Goal: Task Accomplishment & Management: Use online tool/utility

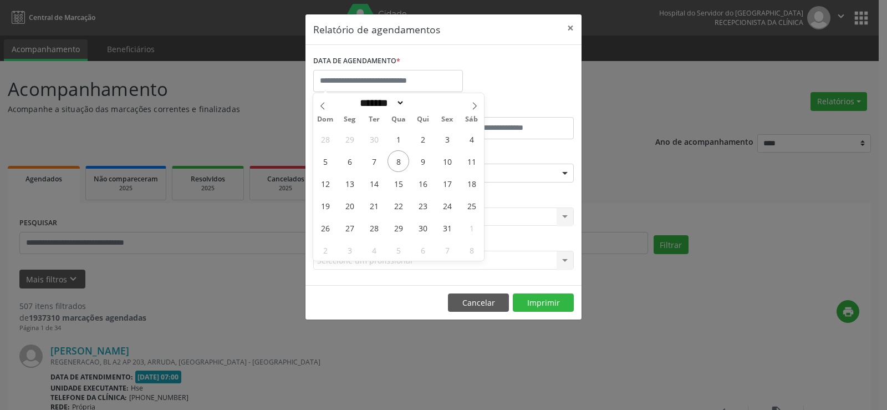
select select "*"
click at [419, 164] on span "9" at bounding box center [423, 161] width 22 height 22
type input "**********"
click at [419, 164] on span "9" at bounding box center [423, 161] width 22 height 22
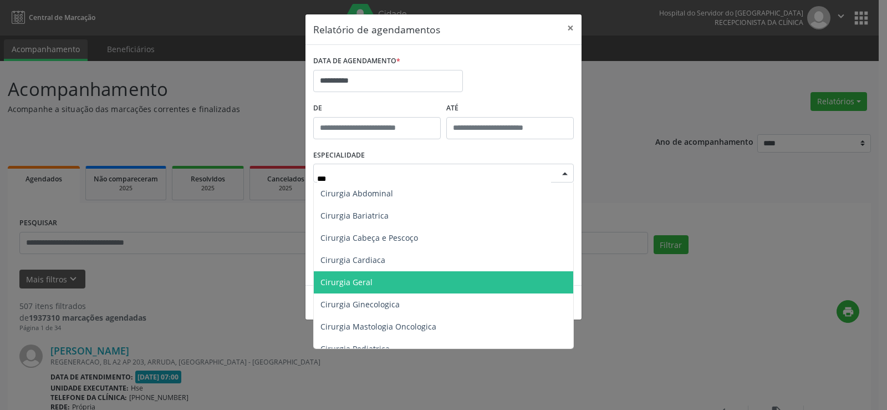
click at [352, 292] on span "Cirurgia Geral" at bounding box center [443, 282] width 259 height 22
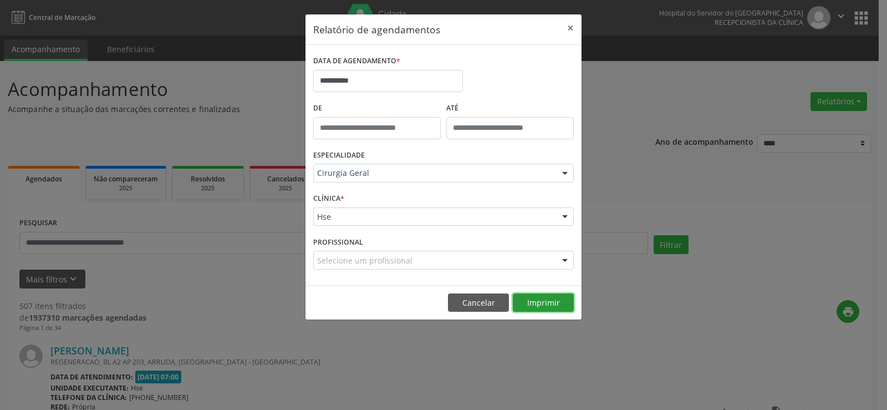
click at [548, 299] on button "Imprimir" at bounding box center [543, 302] width 61 height 19
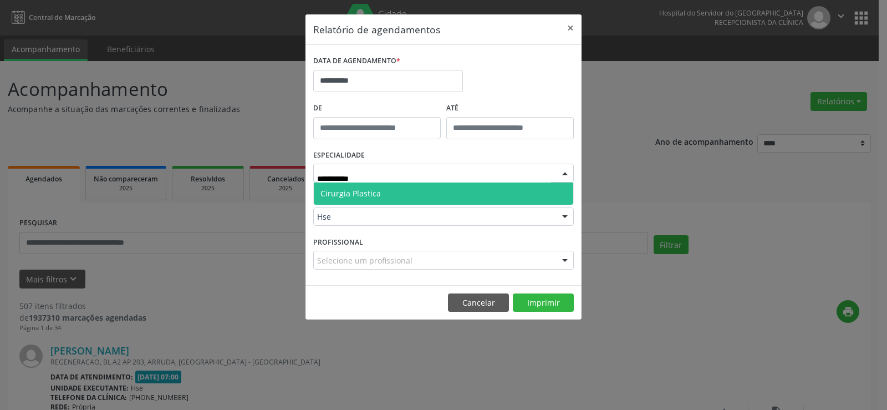
click at [379, 189] on span "Cirurgia Plastica" at bounding box center [350, 193] width 60 height 11
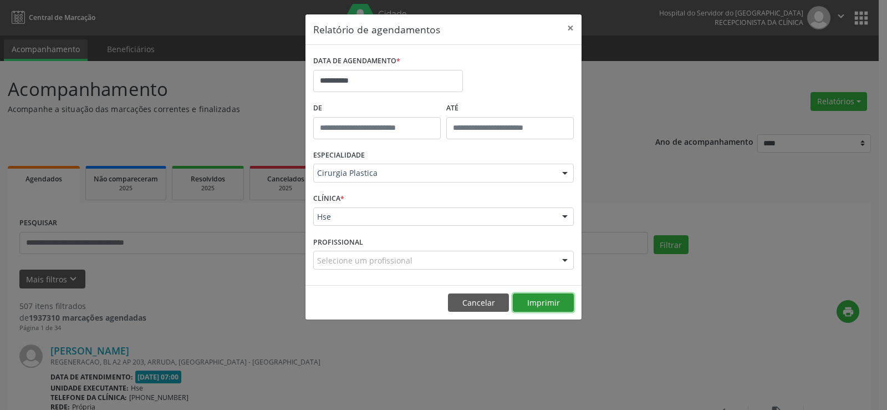
click at [551, 304] on button "Imprimir" at bounding box center [543, 302] width 61 height 19
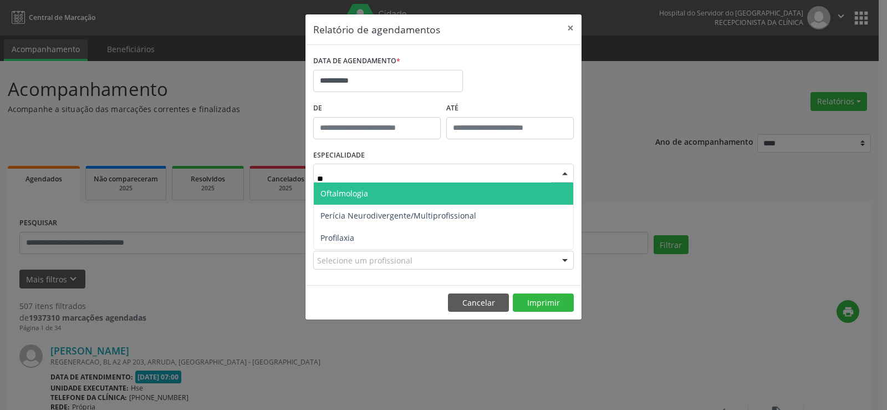
click at [364, 193] on span "Oftalmologia" at bounding box center [344, 193] width 48 height 11
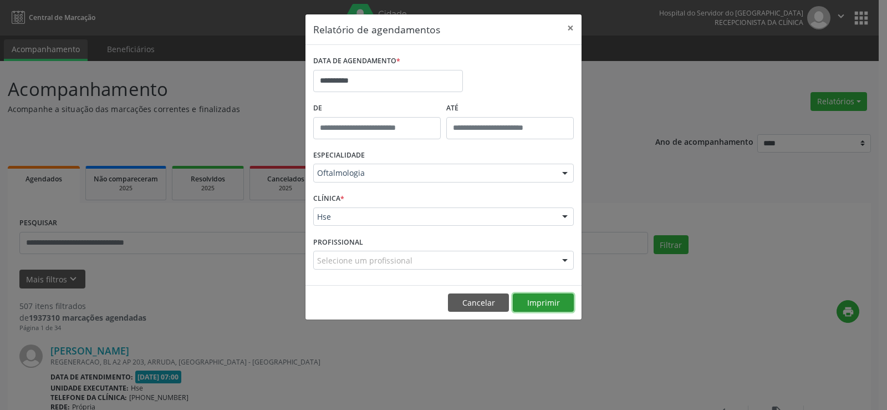
click at [543, 301] on button "Imprimir" at bounding box center [543, 302] width 61 height 19
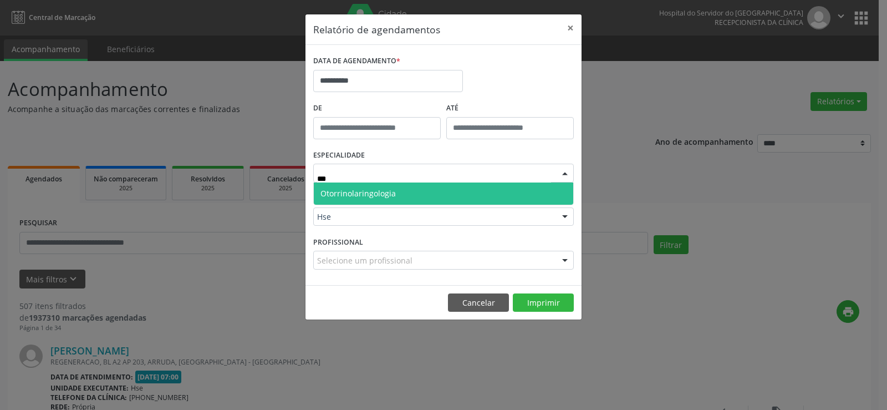
click at [365, 191] on span "Otorrinolaringologia" at bounding box center [357, 193] width 75 height 11
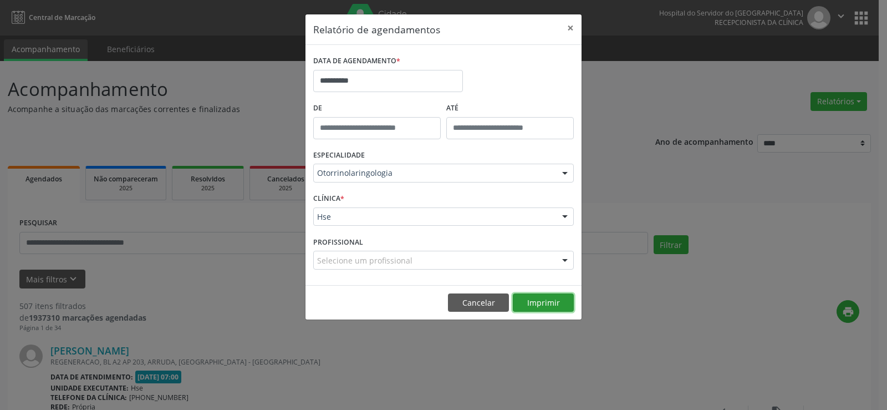
click at [540, 302] on button "Imprimir" at bounding box center [543, 302] width 61 height 19
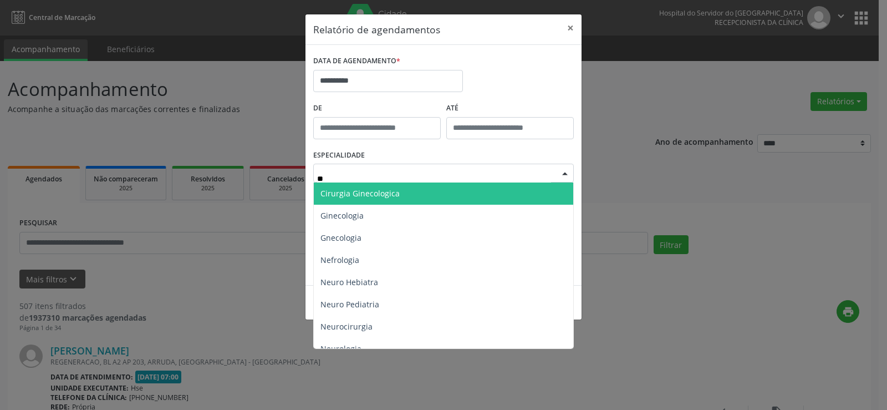
type input "***"
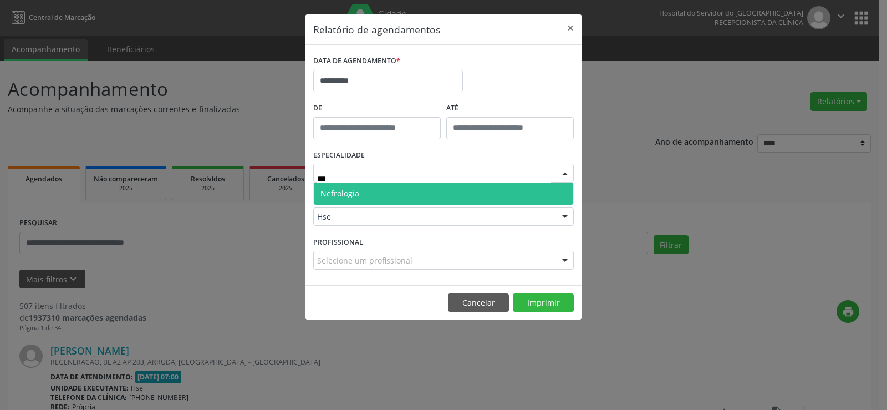
click at [344, 195] on span "Nefrologia" at bounding box center [339, 193] width 39 height 11
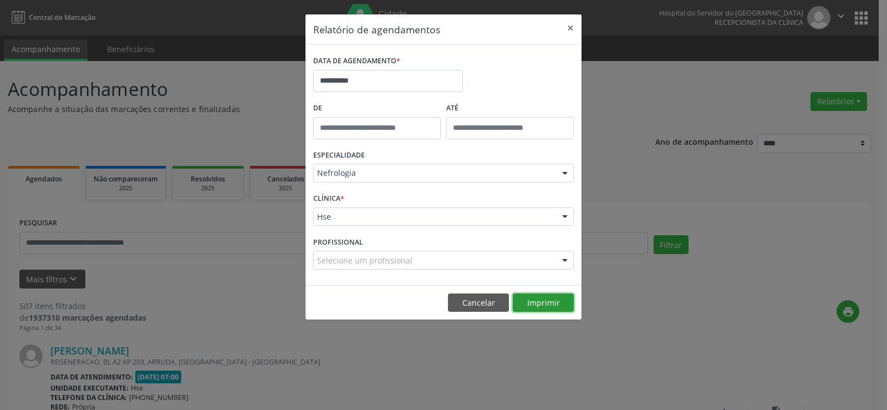
click at [546, 305] on button "Imprimir" at bounding box center [543, 302] width 61 height 19
